Goal: Information Seeking & Learning: Learn about a topic

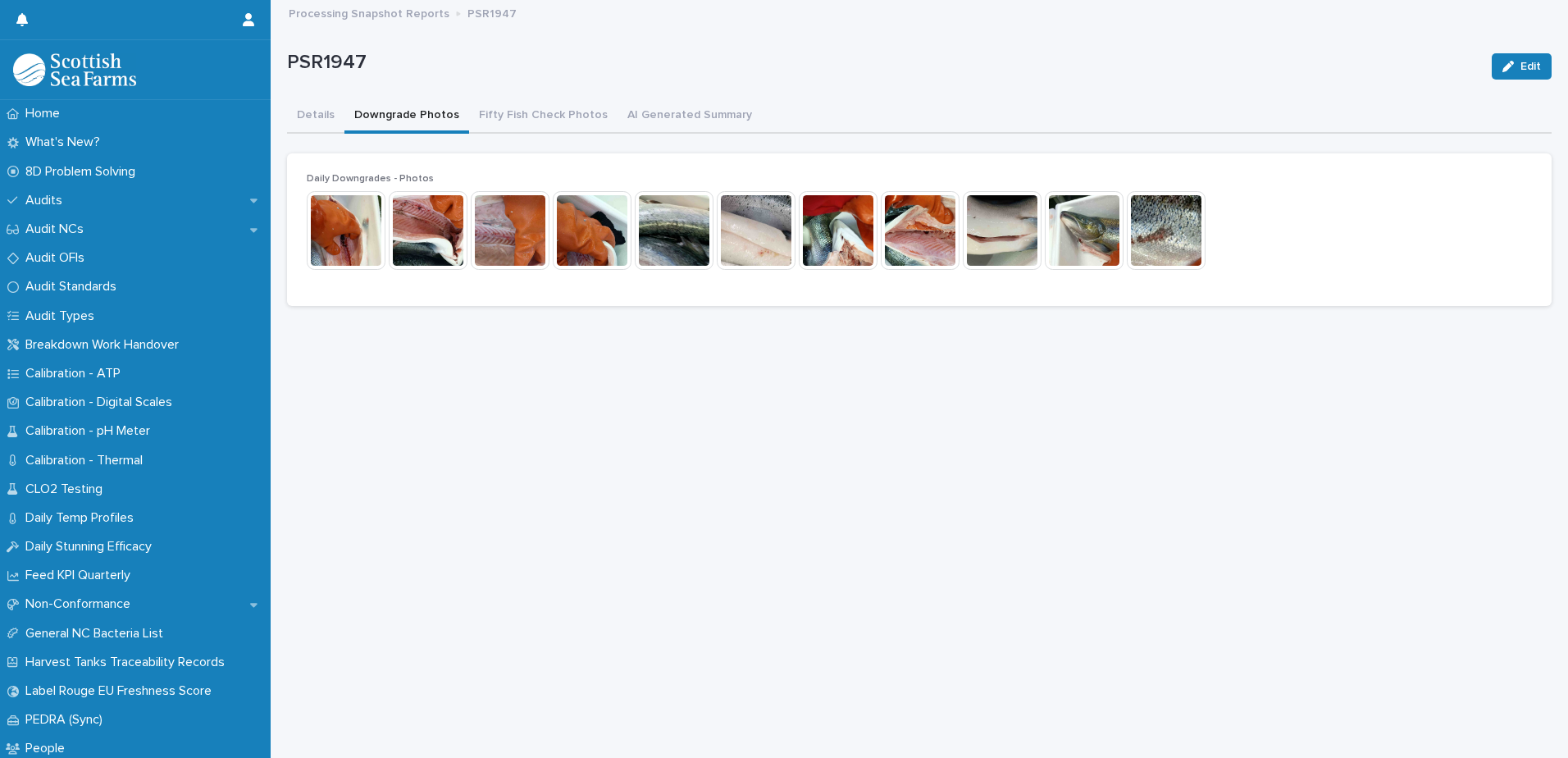
click at [393, 117] on button "Downgrade Photos" at bounding box center [406, 117] width 124 height 35
click at [356, 224] on img at bounding box center [345, 230] width 79 height 79
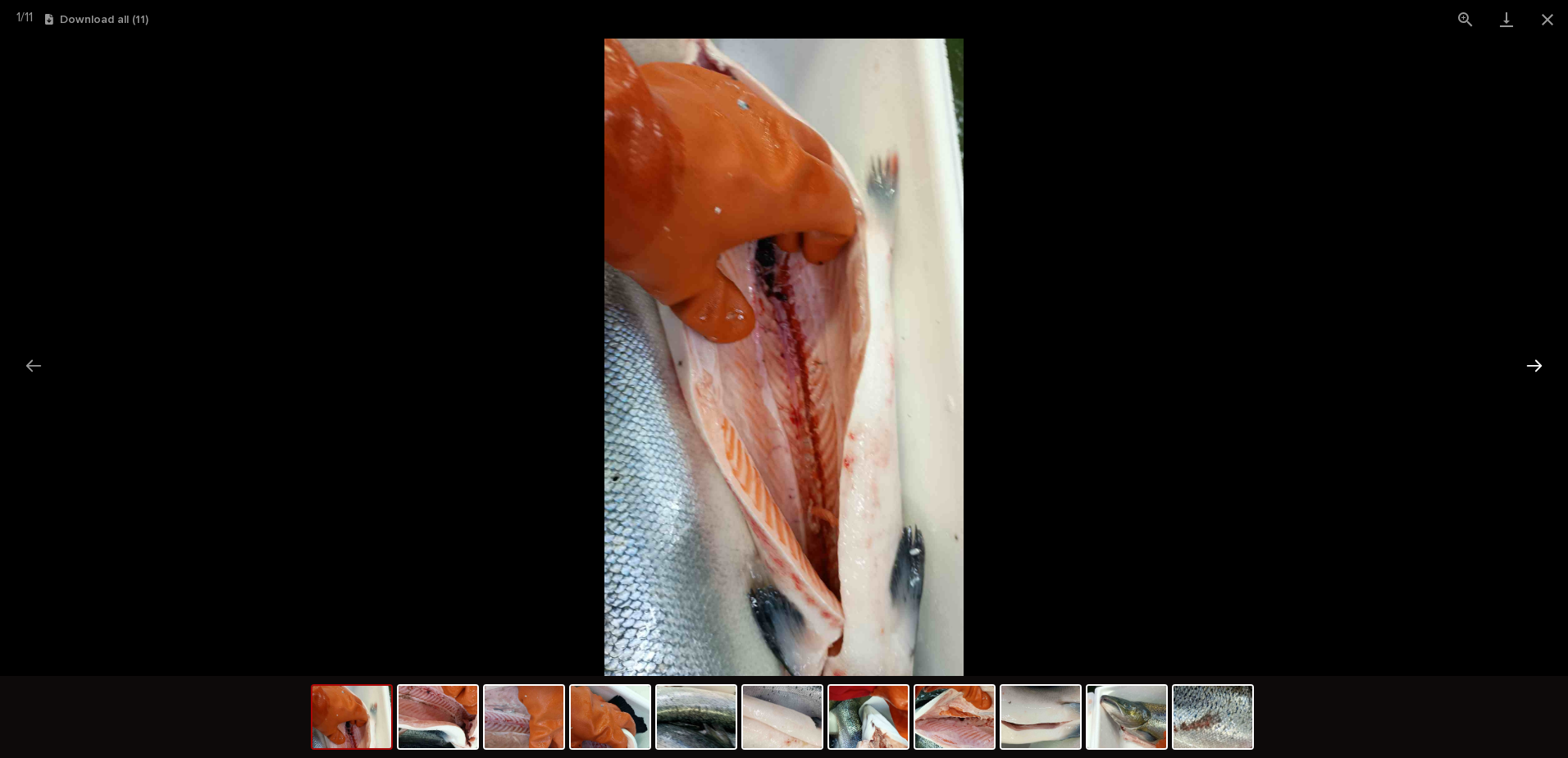
click at [1527, 364] on button "Next slide" at bounding box center [1534, 365] width 35 height 32
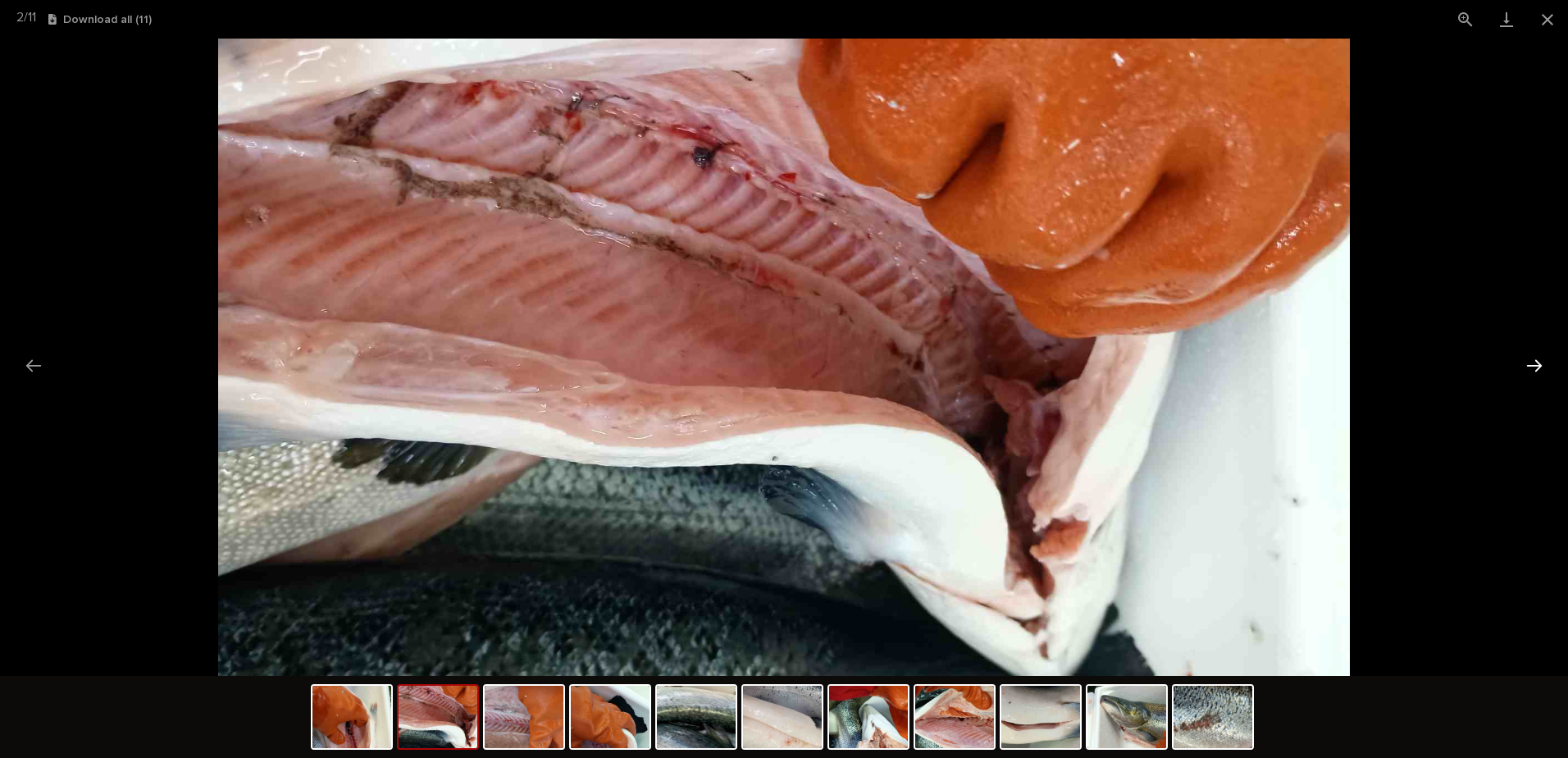
click at [1527, 364] on button "Next slide" at bounding box center [1534, 365] width 35 height 32
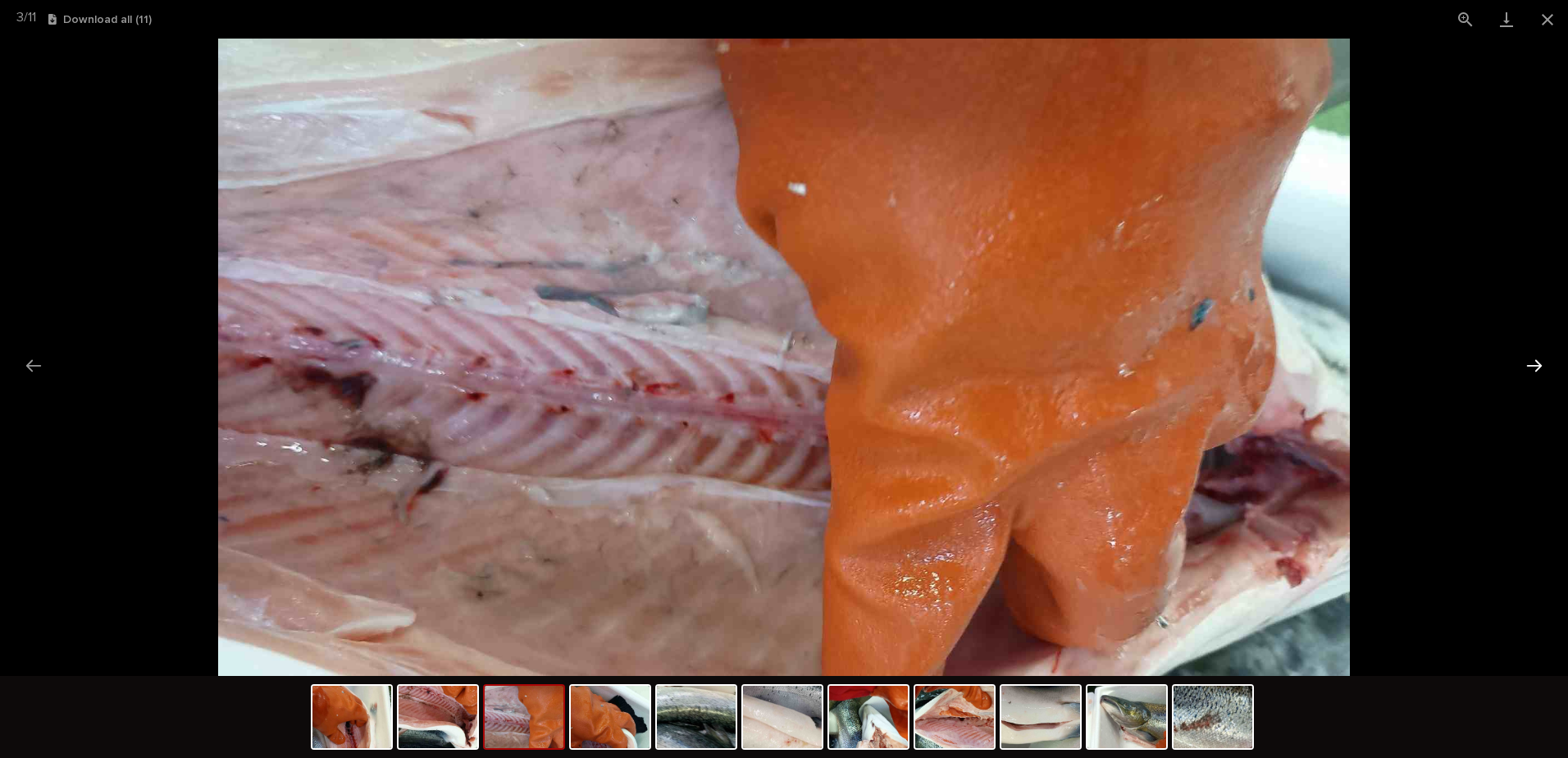
click at [1527, 364] on button "Next slide" at bounding box center [1534, 365] width 35 height 32
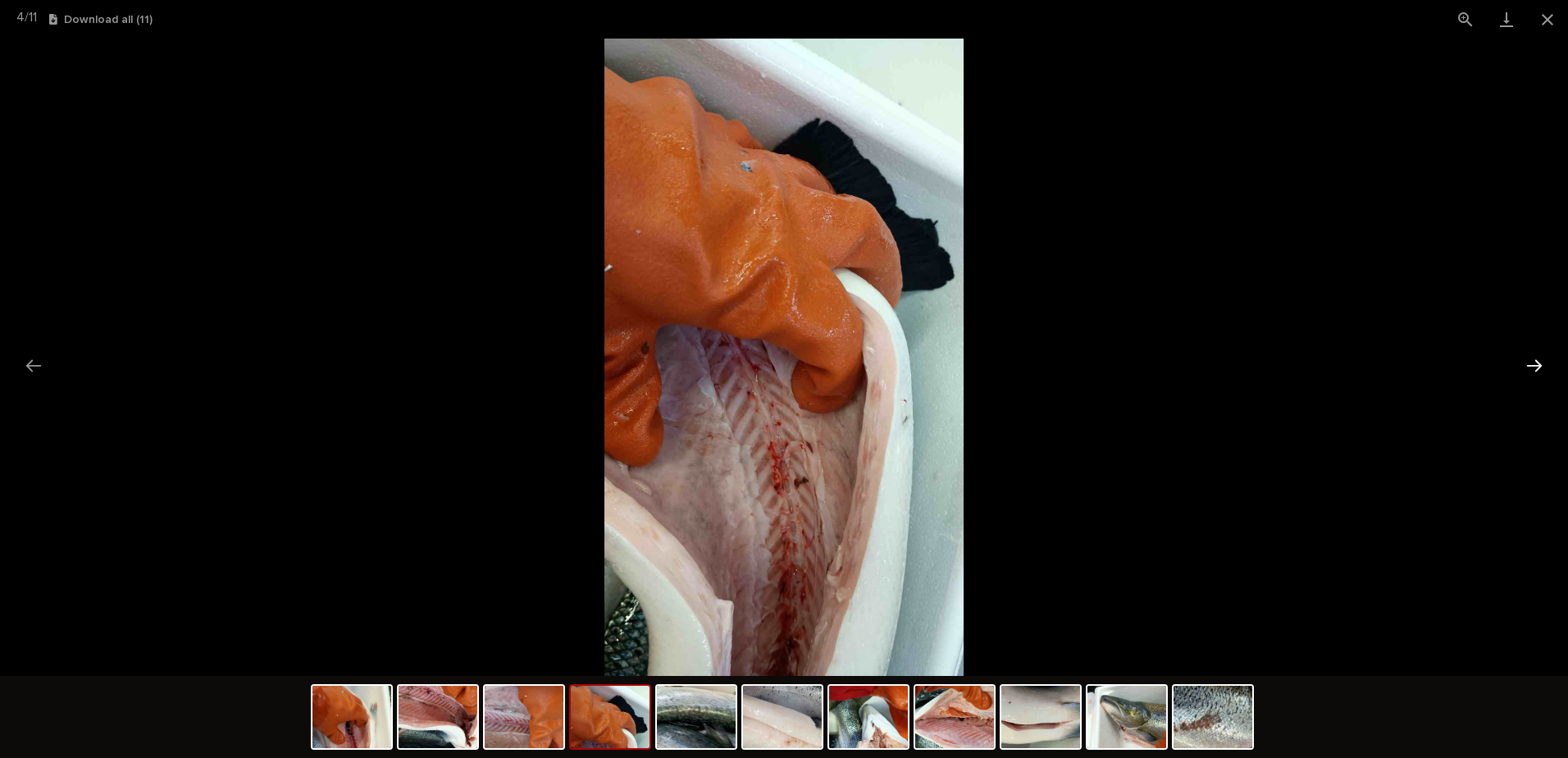
click at [1527, 364] on button "Next slide" at bounding box center [1534, 365] width 35 height 32
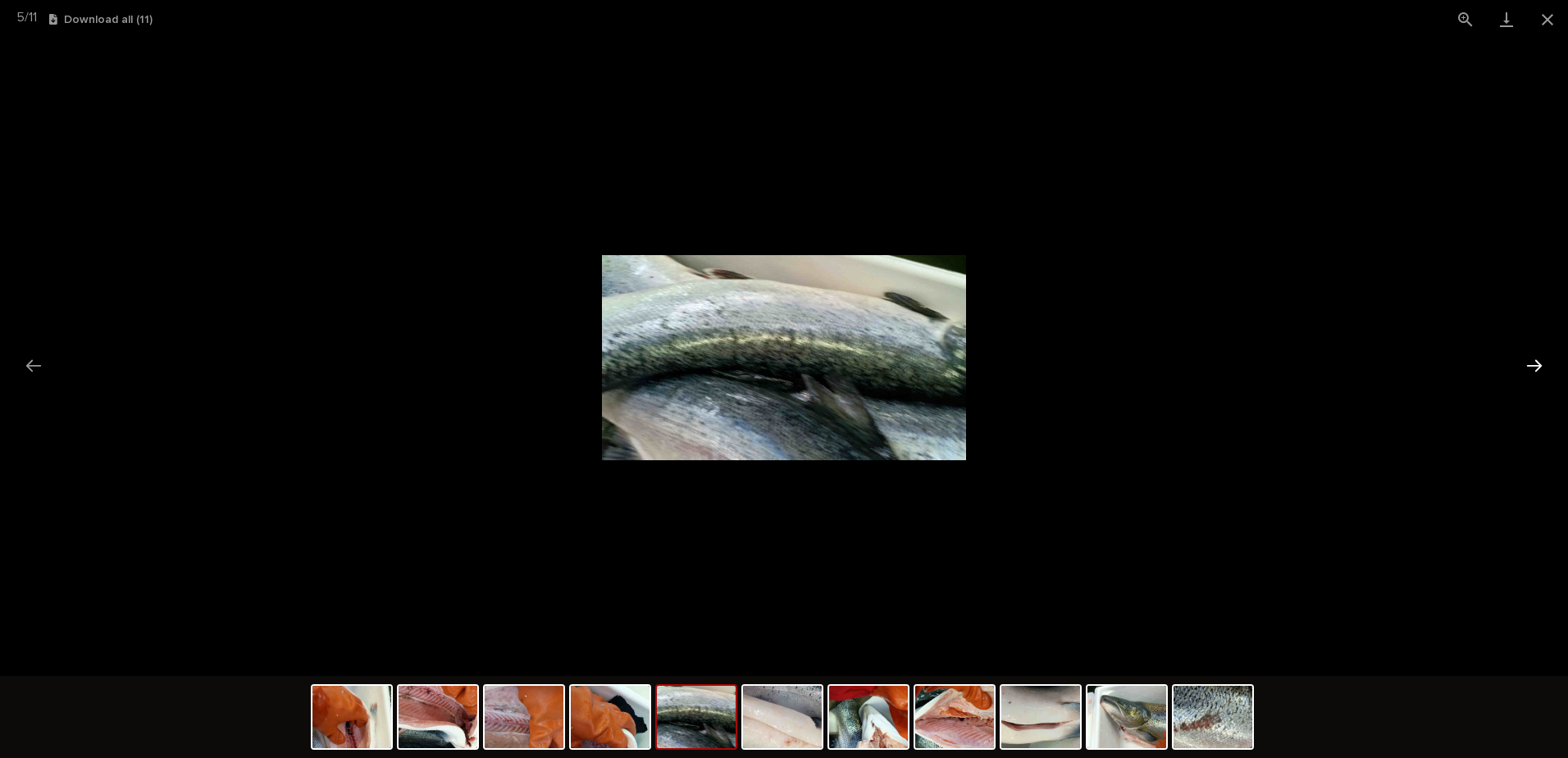
click at [1527, 364] on button "Next slide" at bounding box center [1534, 365] width 35 height 32
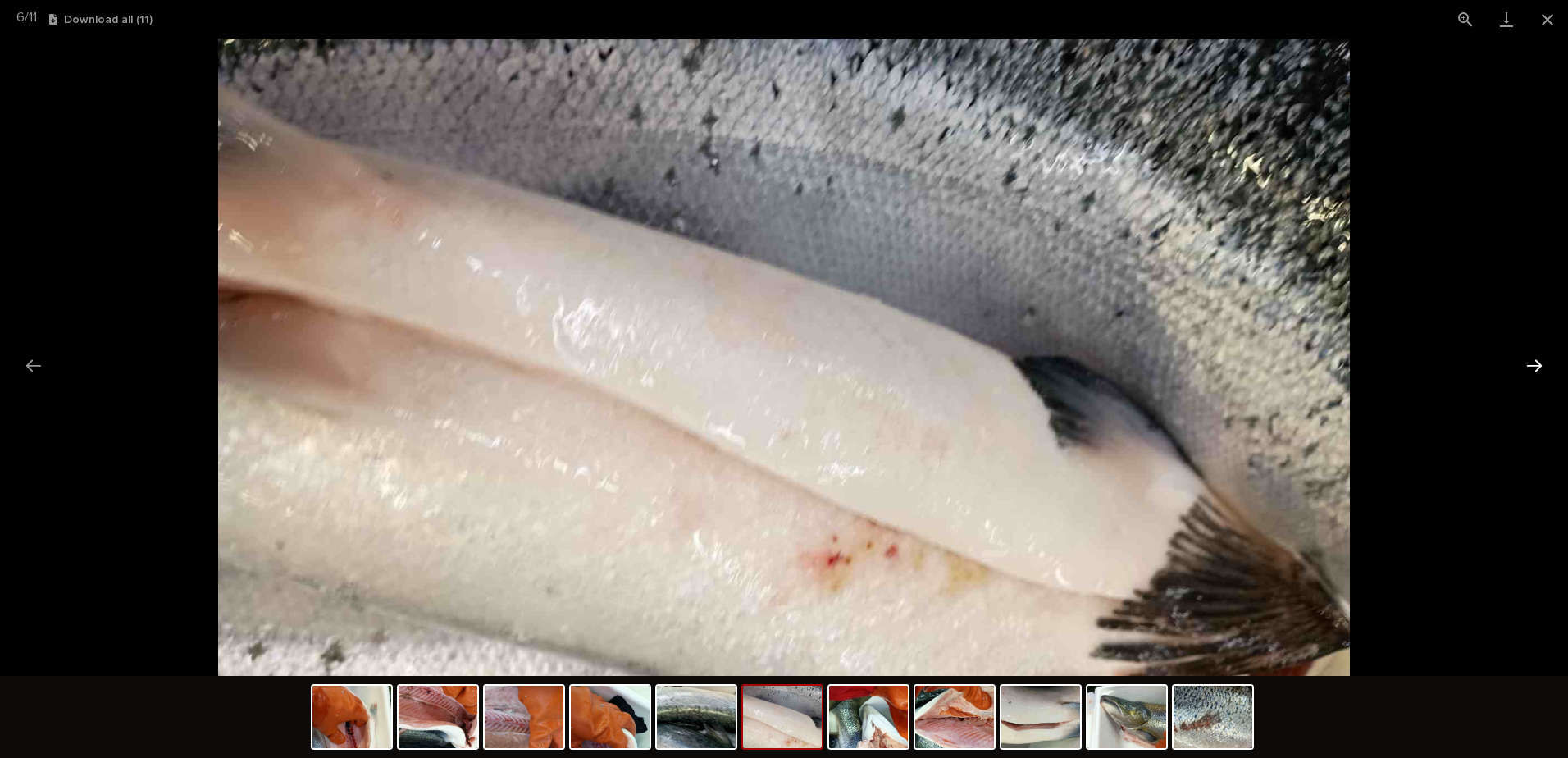
click at [1527, 364] on button "Next slide" at bounding box center [1534, 365] width 35 height 32
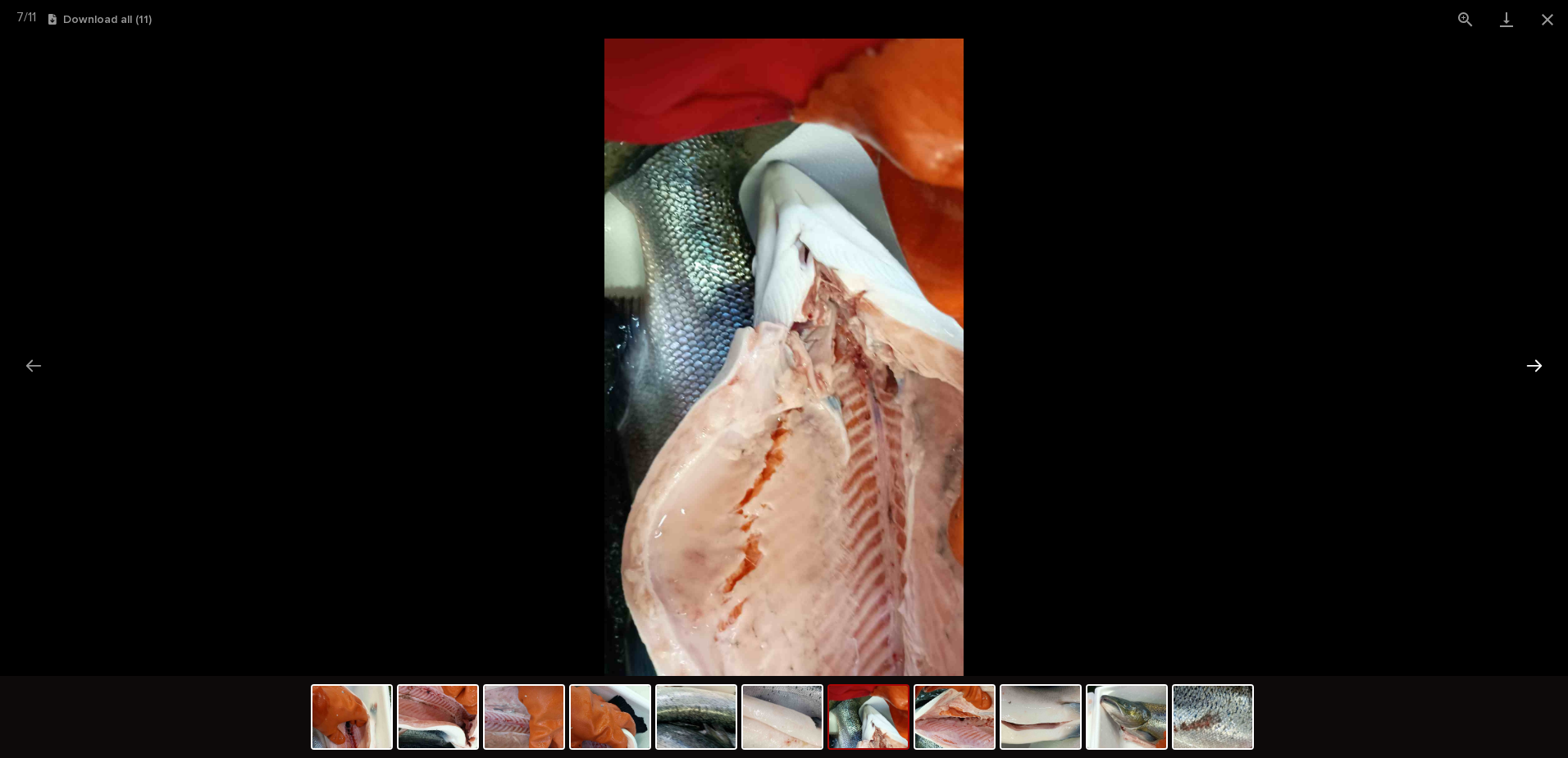
click at [1527, 364] on button "Next slide" at bounding box center [1534, 365] width 35 height 32
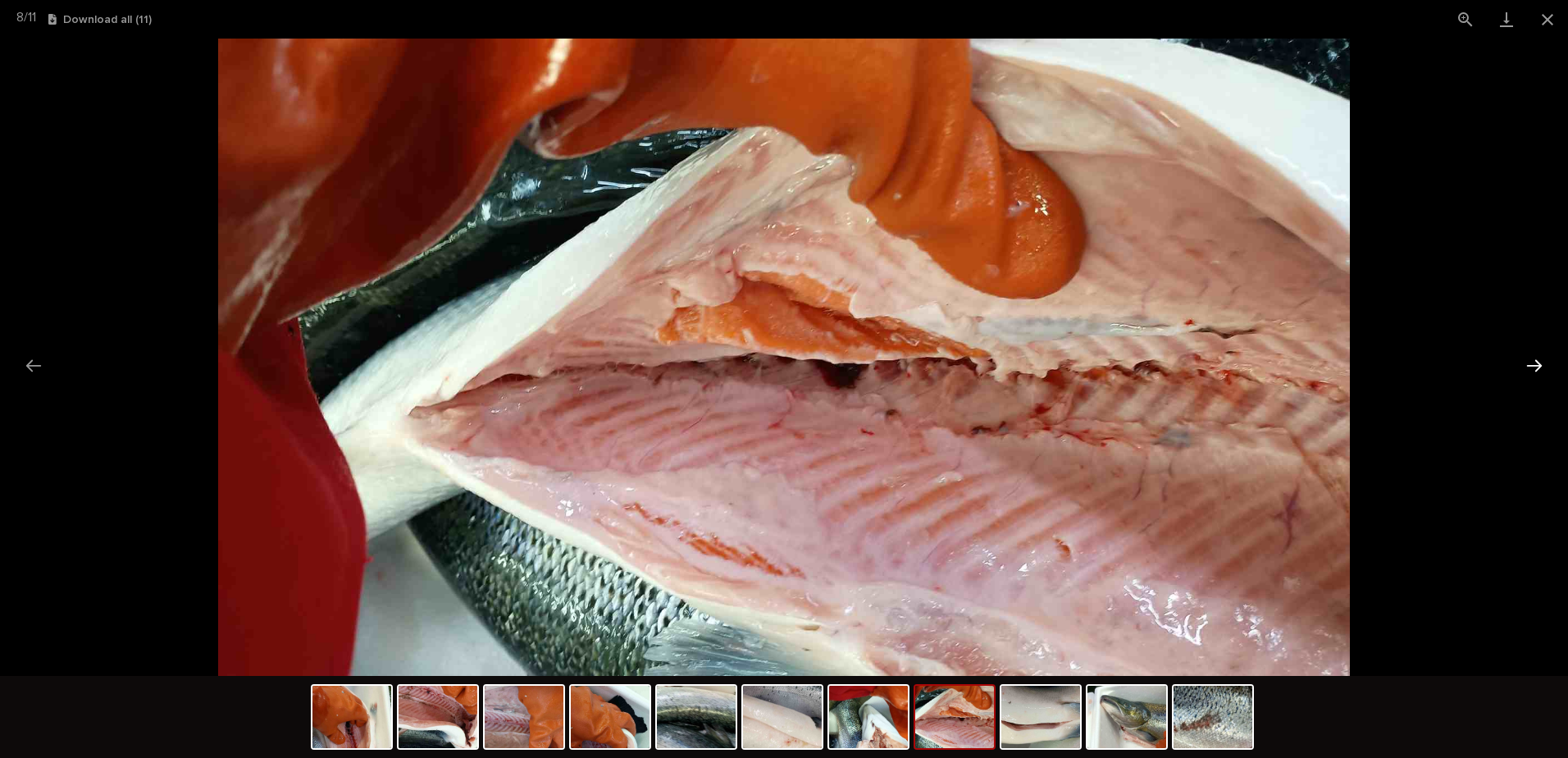
click at [1527, 364] on button "Next slide" at bounding box center [1534, 365] width 35 height 32
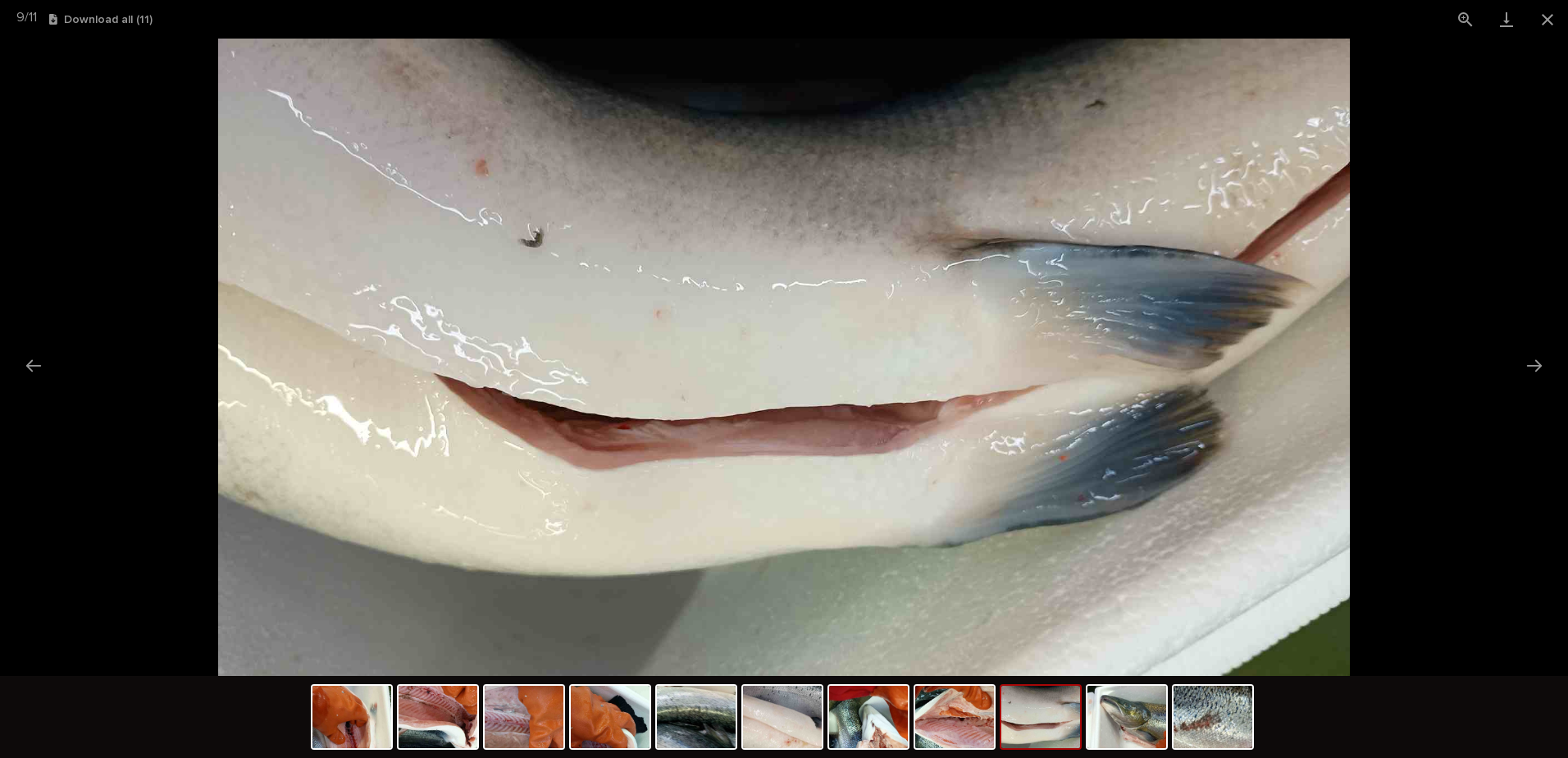
click at [1518, 407] on picture at bounding box center [784, 357] width 1568 height 637
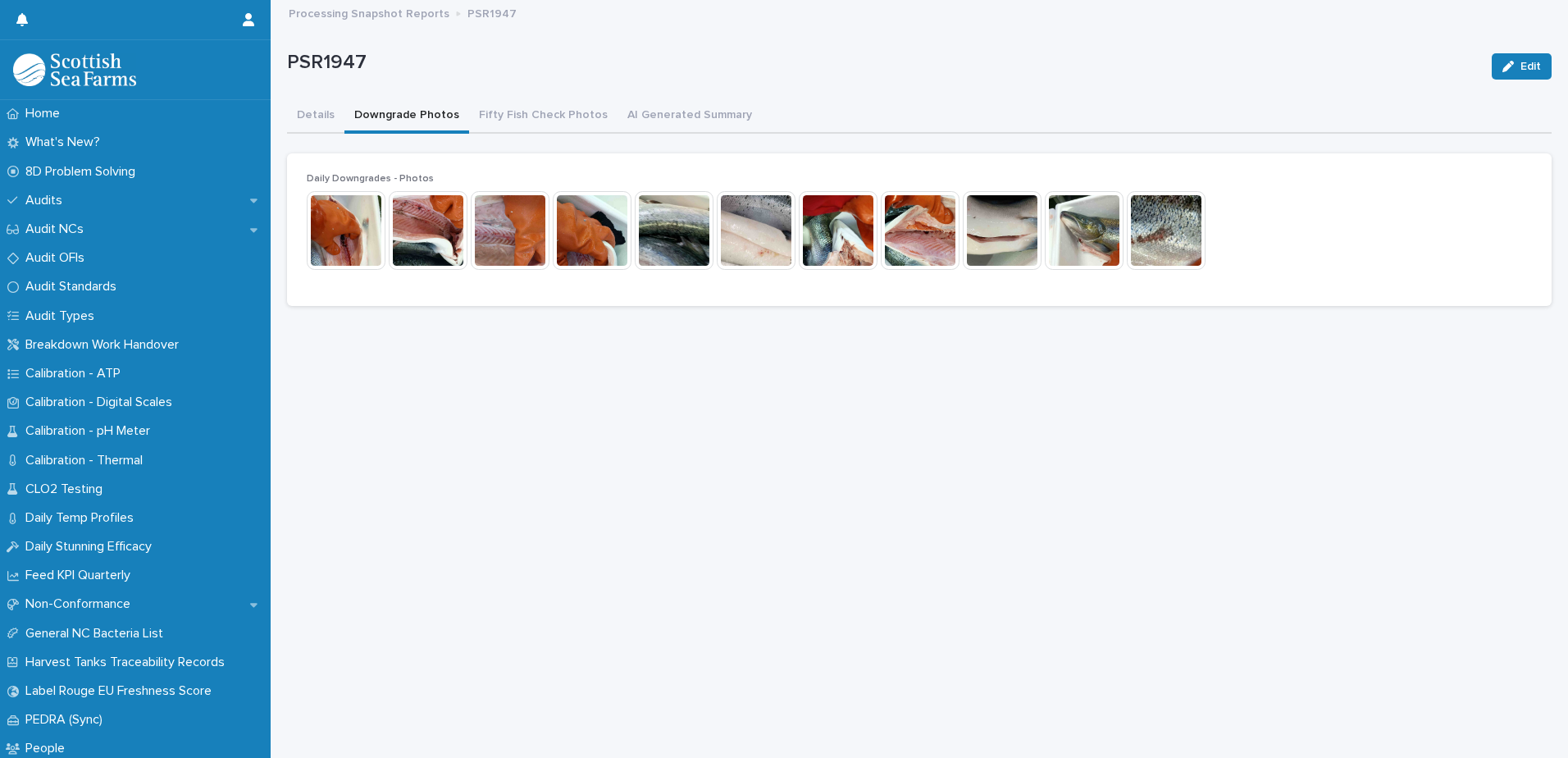
click at [1067, 230] on img at bounding box center [1084, 230] width 79 height 79
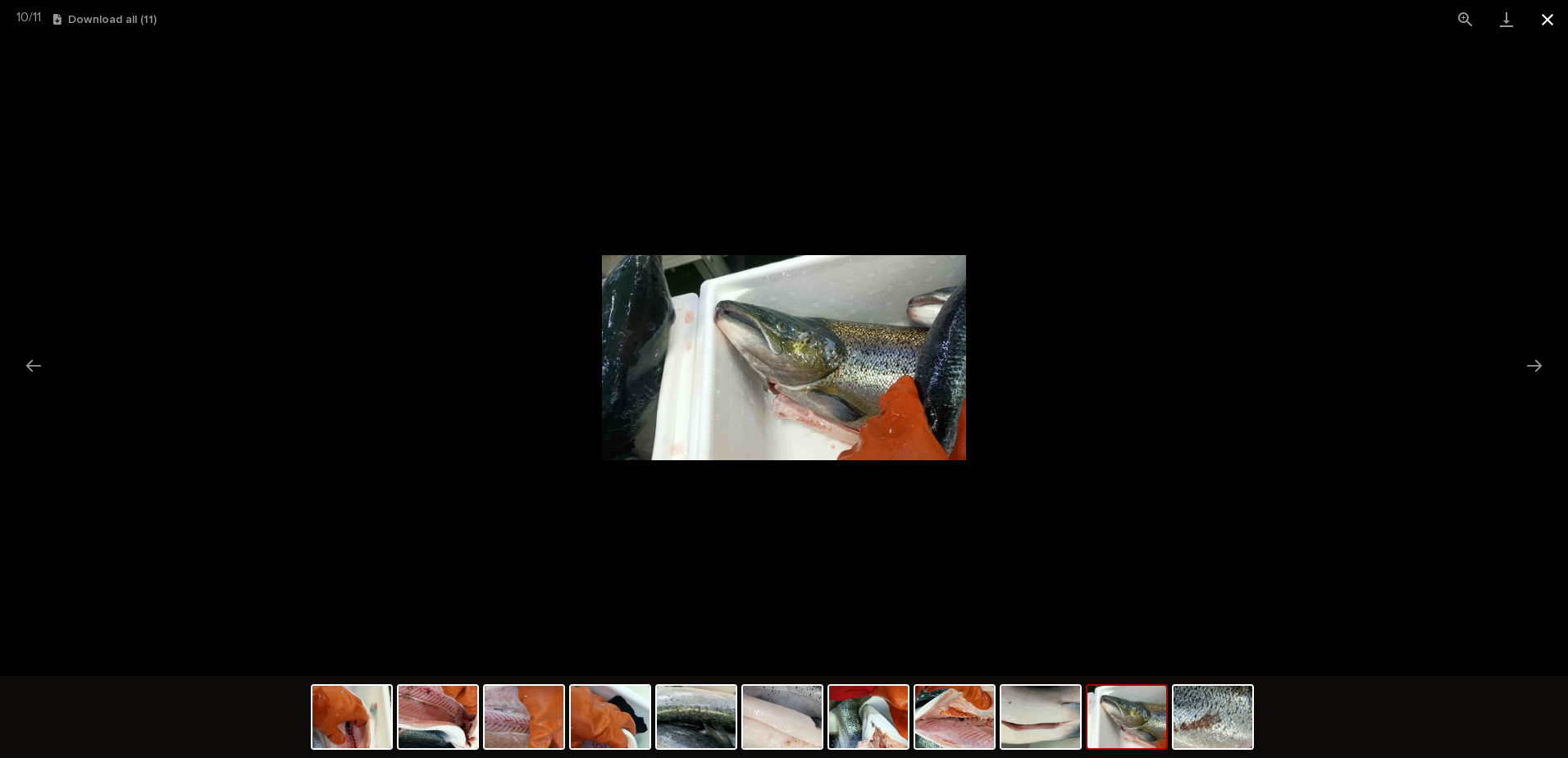
drag, startPoint x: 1542, startPoint y: 11, endPoint x: 1508, endPoint y: 12, distance: 34.0
click at [1541, 11] on button "Close gallery" at bounding box center [1548, 19] width 41 height 39
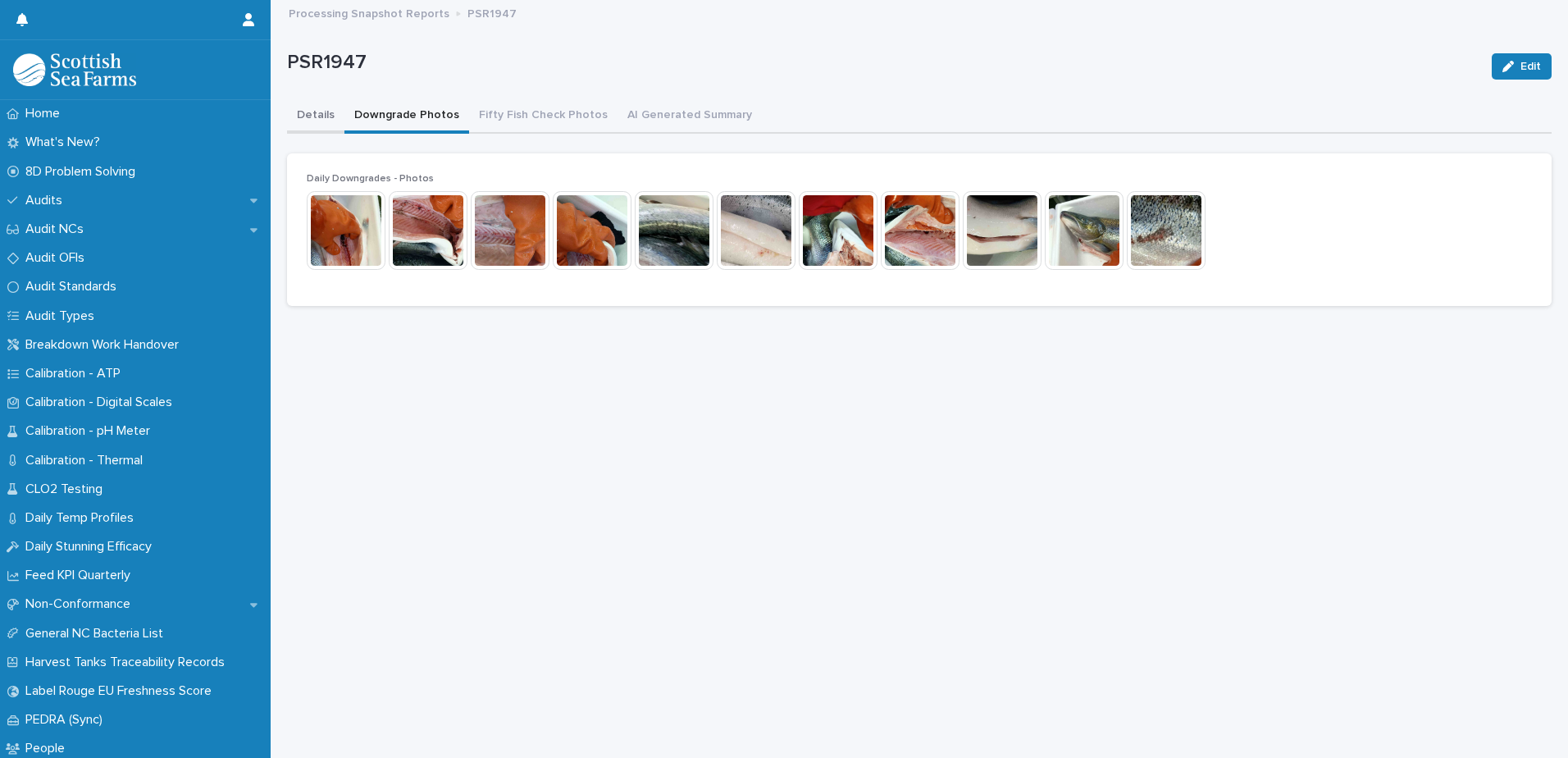
click at [305, 128] on button "Details" at bounding box center [316, 117] width 58 height 35
